Goal: Task Accomplishment & Management: Manage account settings

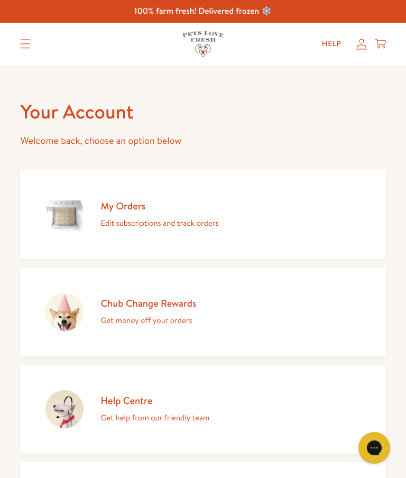
click at [157, 214] on div "My Orders Edit subscriptions and track orders" at bounding box center [160, 214] width 118 height 31
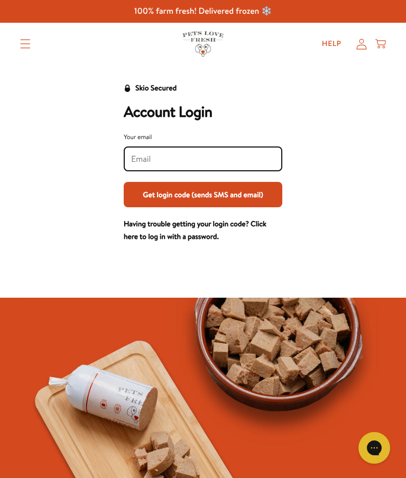
click at [147, 157] on input "Your email" at bounding box center [203, 159] width 144 height 12
type input "Jeanette.foreman@yahoo.com"
click at [268, 202] on button "Get login code (sends SMS and email)" at bounding box center [203, 194] width 159 height 25
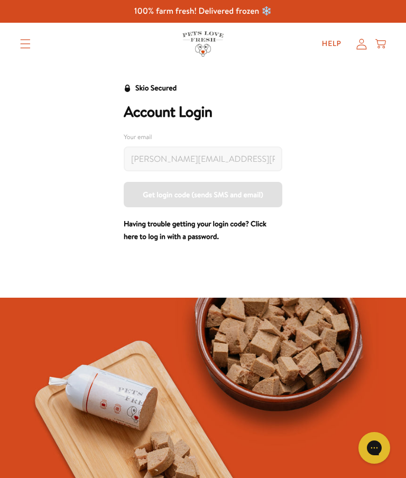
click at [249, 196] on div at bounding box center [203, 170] width 159 height 76
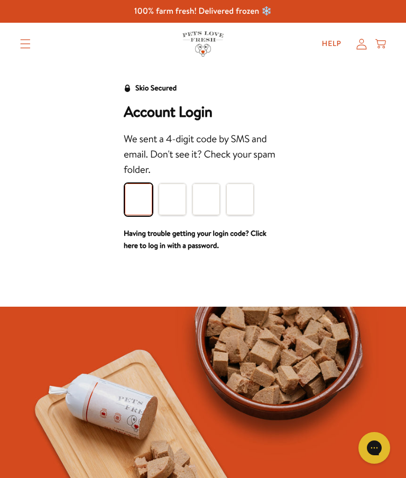
type input "6"
type input "2"
type input "4"
type input "7"
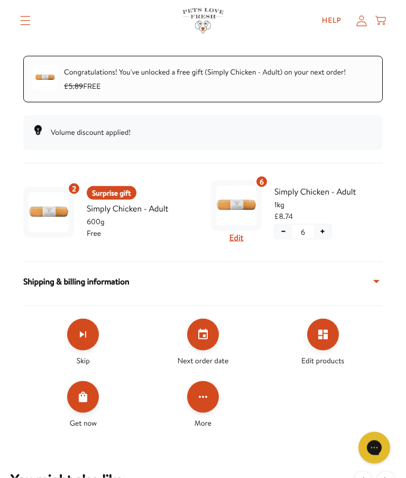
scroll to position [192, 0]
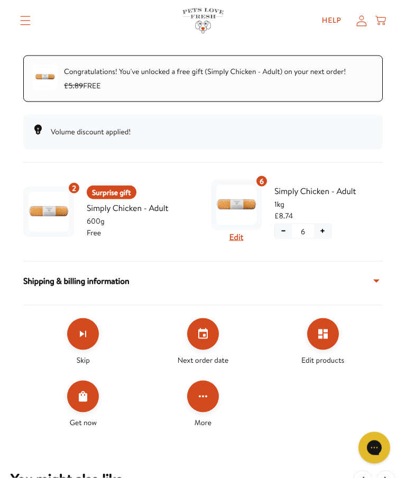
click at [208, 334] on icon "Set your next order date" at bounding box center [203, 334] width 10 height 11
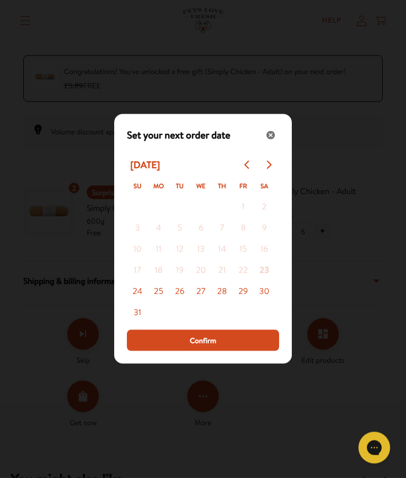
scroll to position [192, 0]
click at [204, 303] on button "27" at bounding box center [200, 291] width 21 height 21
click at [233, 351] on button "Confirm" at bounding box center [203, 340] width 152 height 21
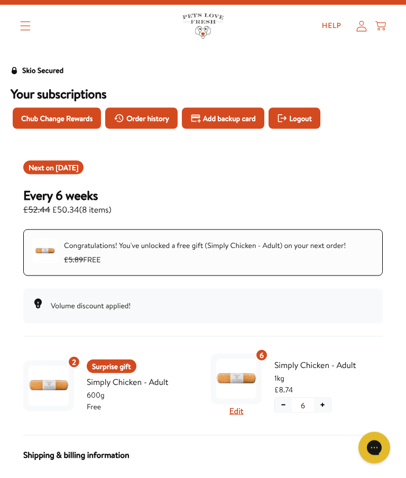
scroll to position [0, 0]
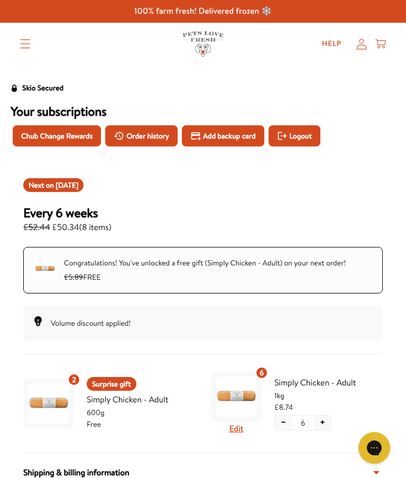
click at [29, 44] on icon "Translation missing: en.sections.header.menu" at bounding box center [25, 44] width 11 height 10
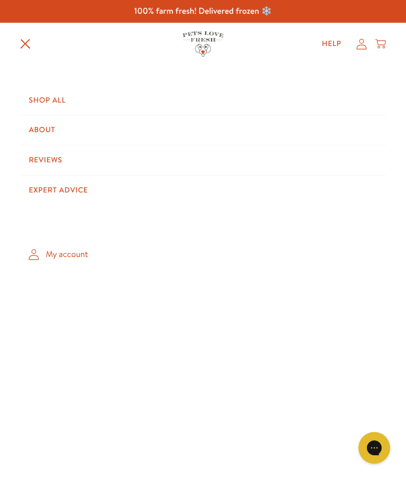
click at [68, 101] on link "Shop All" at bounding box center [203, 101] width 366 height 30
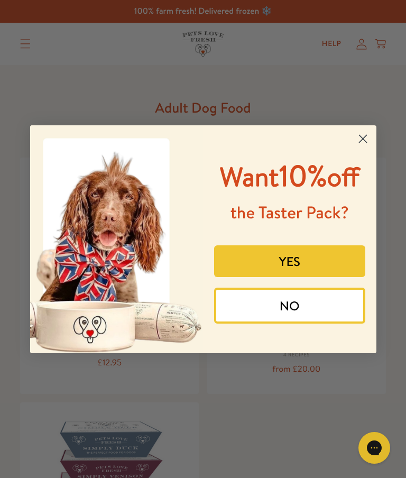
click at [370, 130] on circle "Close dialog" at bounding box center [362, 138] width 17 height 17
